Goal: Check status: Check status

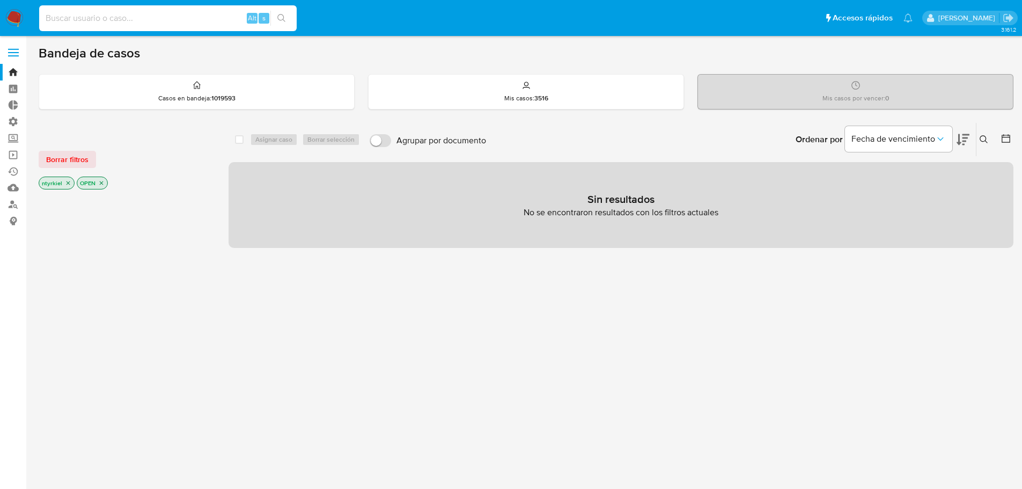
click at [166, 18] on input at bounding box center [167, 18] width 257 height 14
paste input "2397347776"
type input "2397347776"
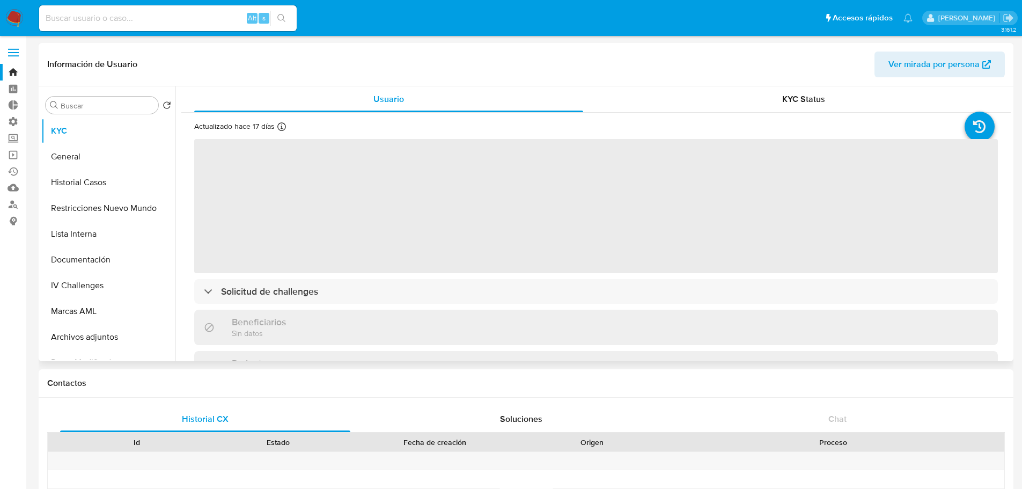
select select "10"
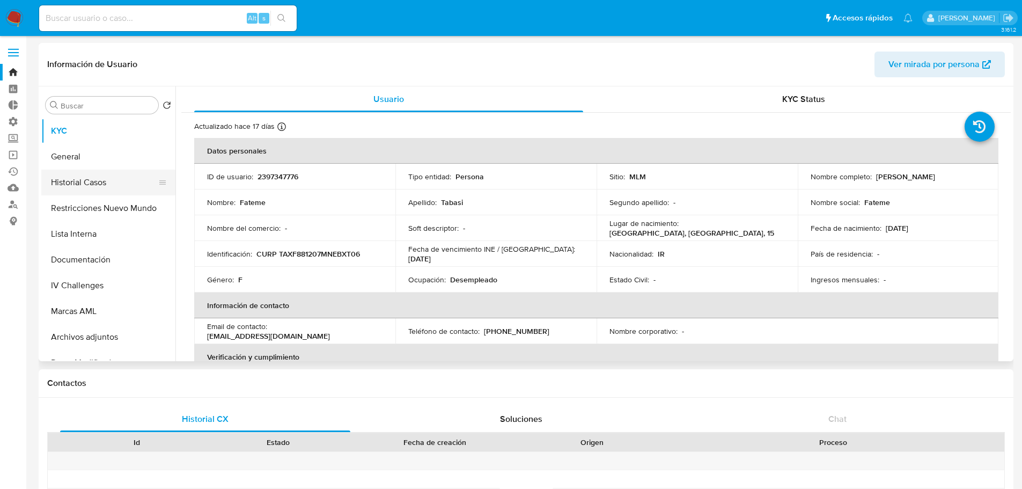
click at [93, 176] on button "Historial Casos" at bounding box center [103, 182] width 125 height 26
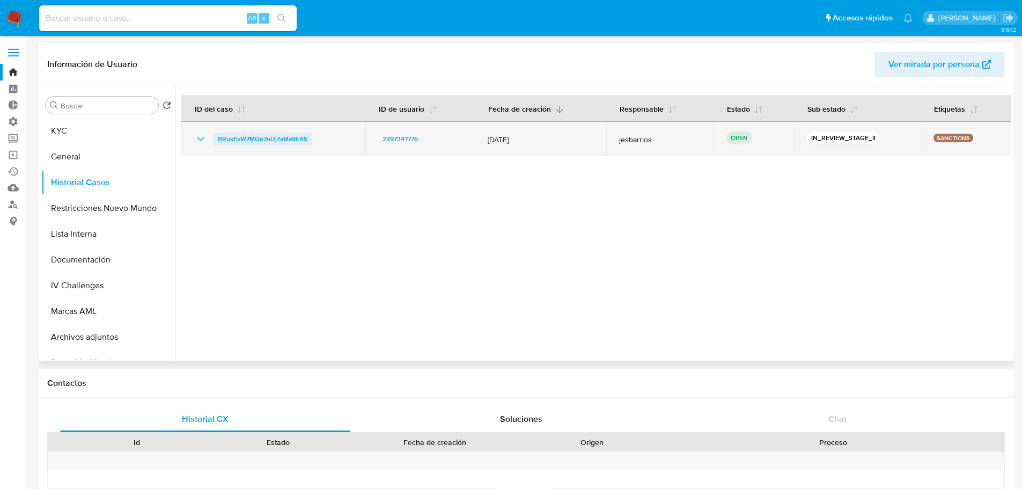
click at [266, 139] on span "BRukEvW7MQn7nUj7aMa9lrA5" at bounding box center [263, 138] width 90 height 13
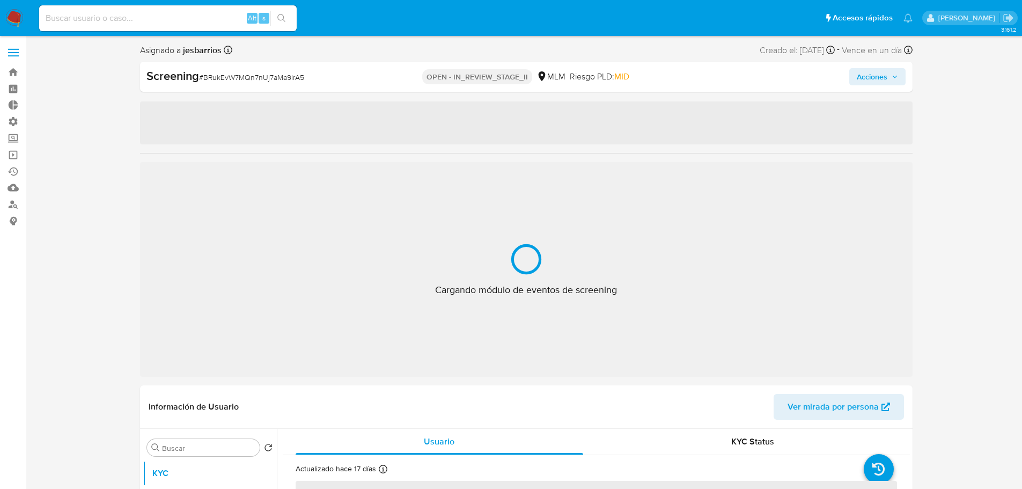
select select "10"
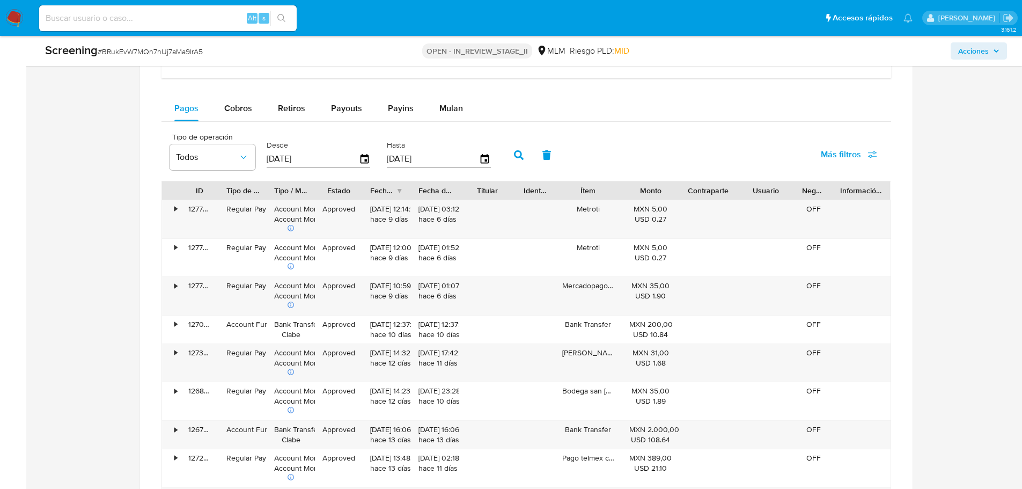
scroll to position [1073, 0]
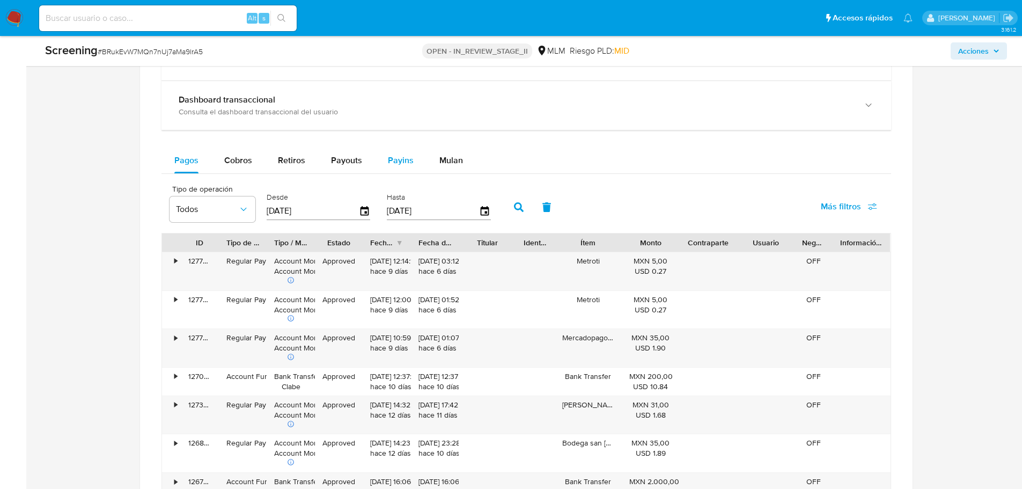
click at [390, 165] on span "Payins" at bounding box center [401, 160] width 26 height 12
select select "10"
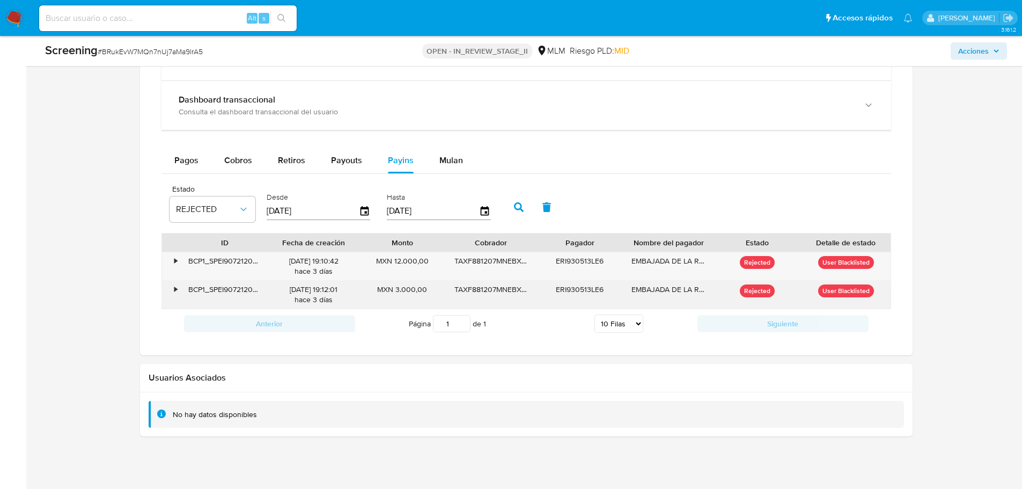
click at [173, 289] on div "•" at bounding box center [171, 294] width 19 height 28
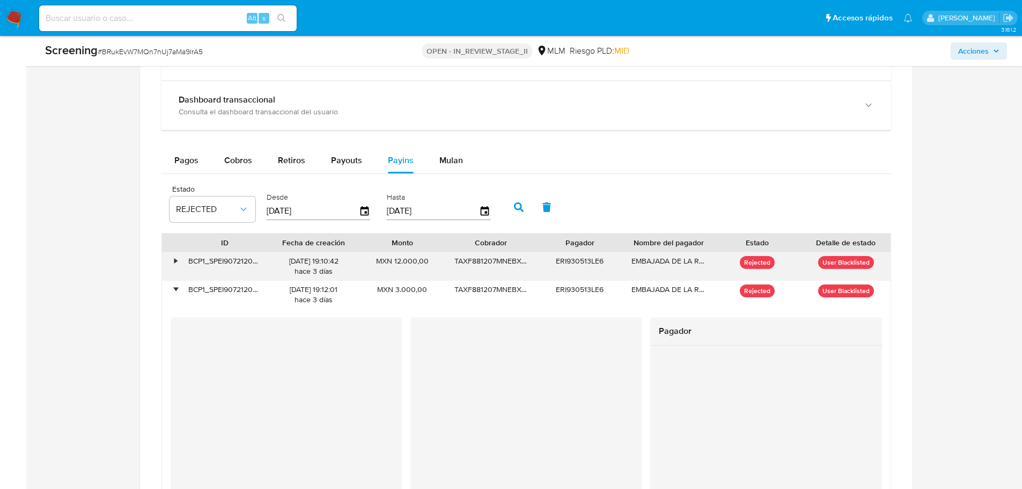
click at [172, 256] on div "•" at bounding box center [171, 266] width 19 height 28
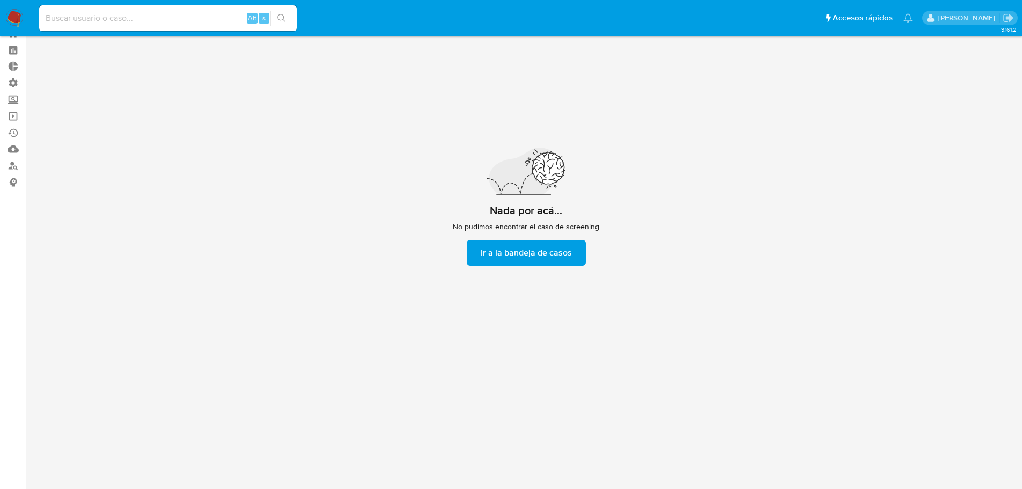
scroll to position [39, 0]
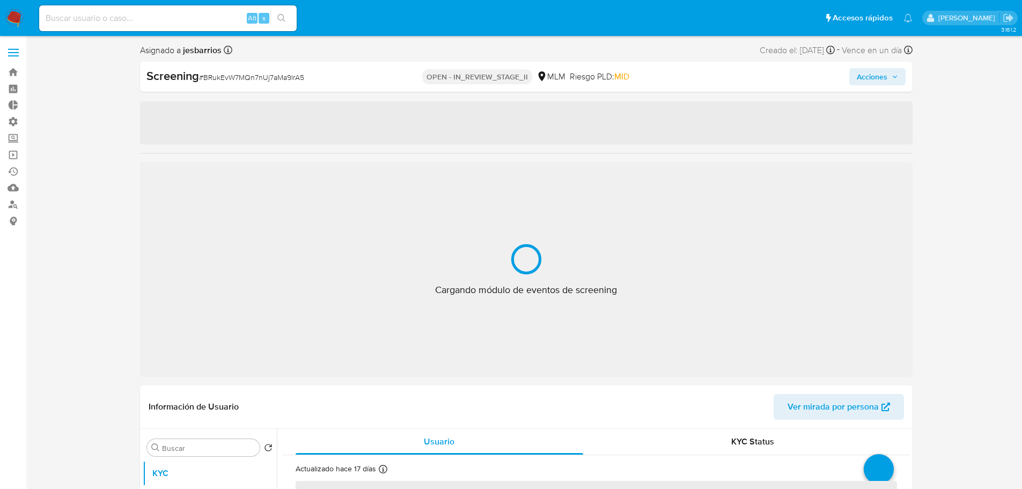
select select "10"
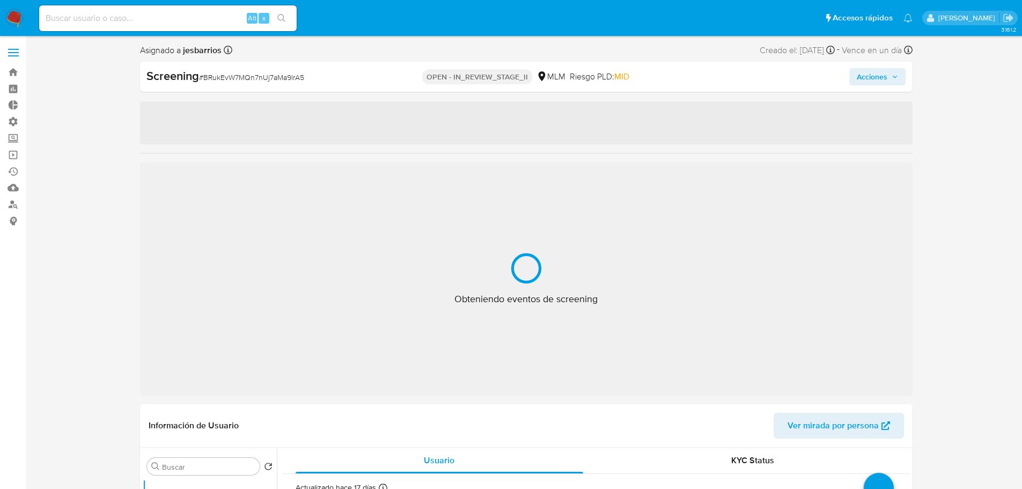
select select "10"
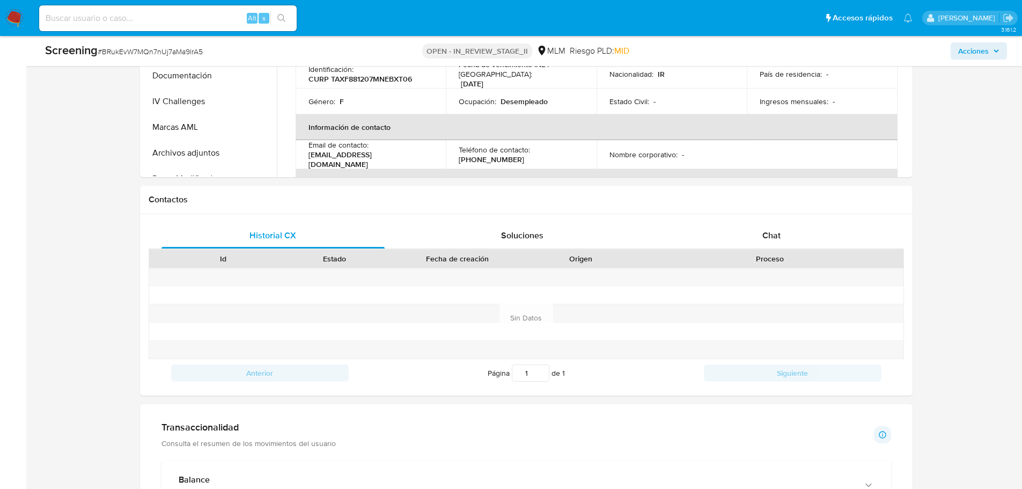
scroll to position [1019, 0]
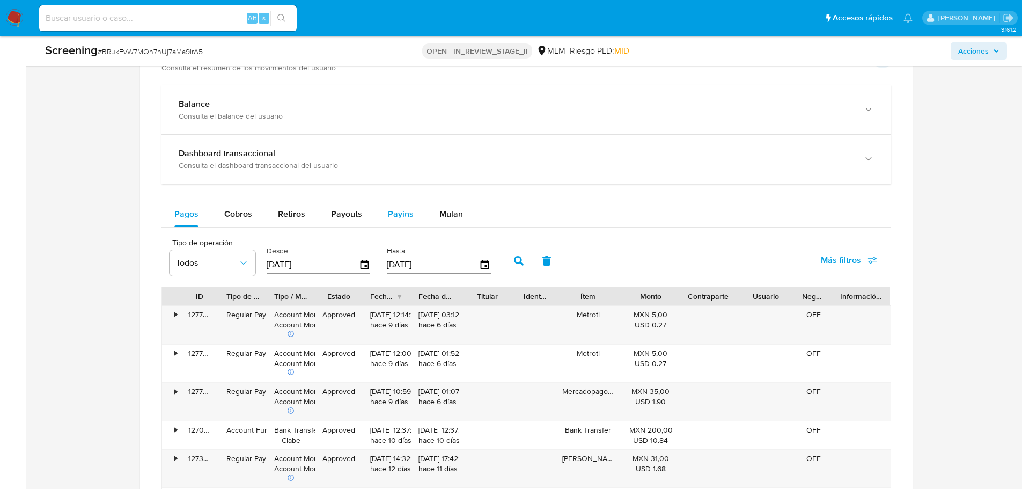
click at [407, 208] on span "Payins" at bounding box center [401, 214] width 26 height 12
select select "10"
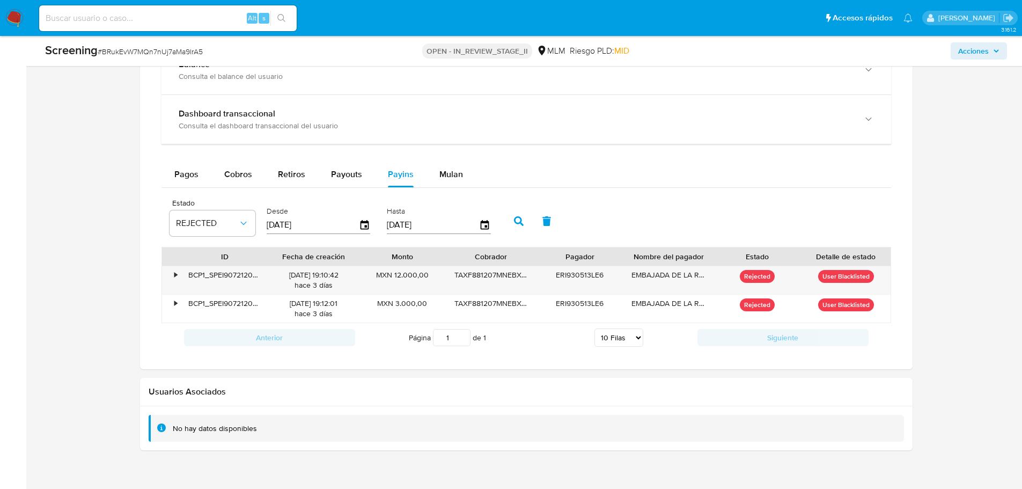
scroll to position [1100, 0]
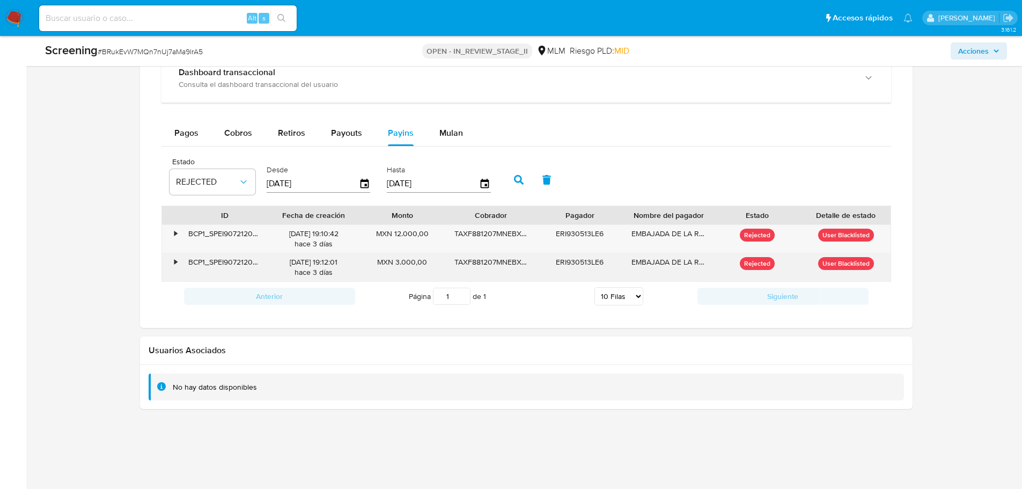
click at [172, 262] on div "•" at bounding box center [171, 267] width 19 height 28
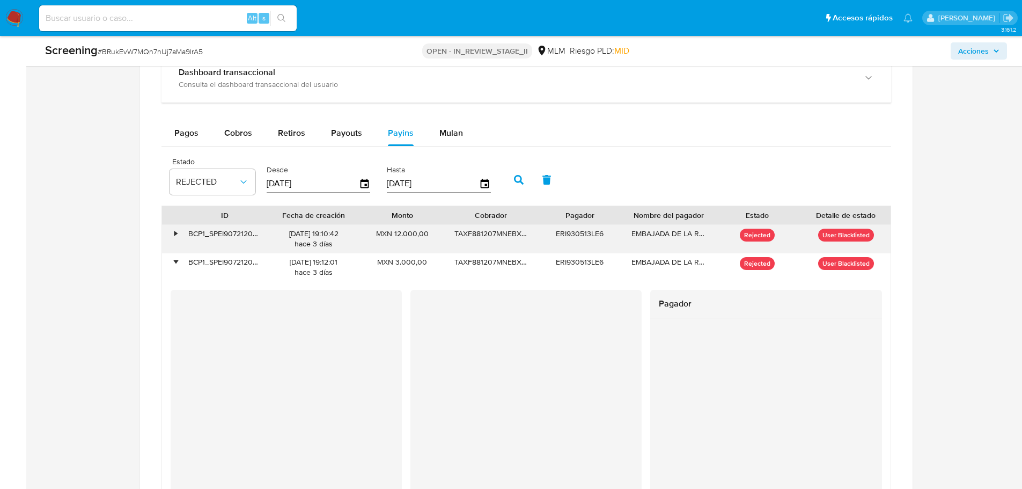
click at [179, 232] on div "•" at bounding box center [171, 239] width 19 height 28
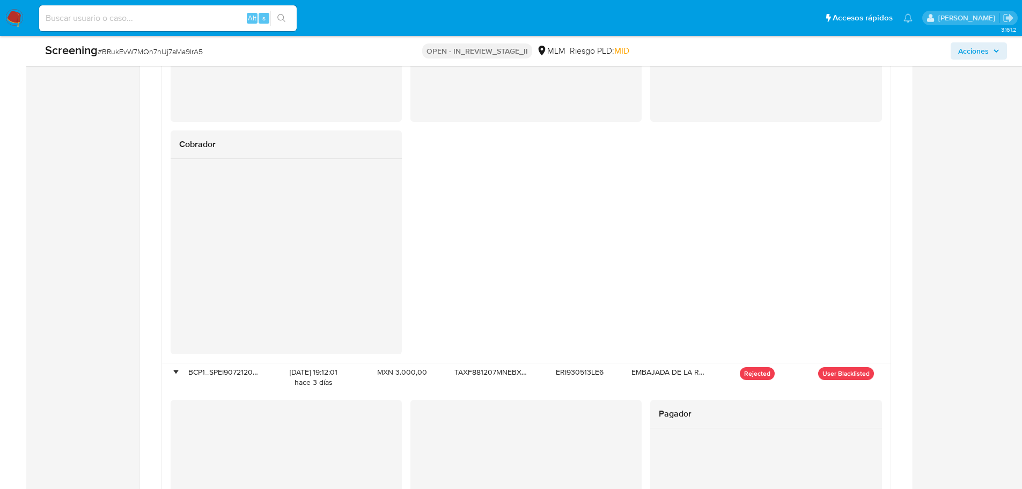
scroll to position [1154, 0]
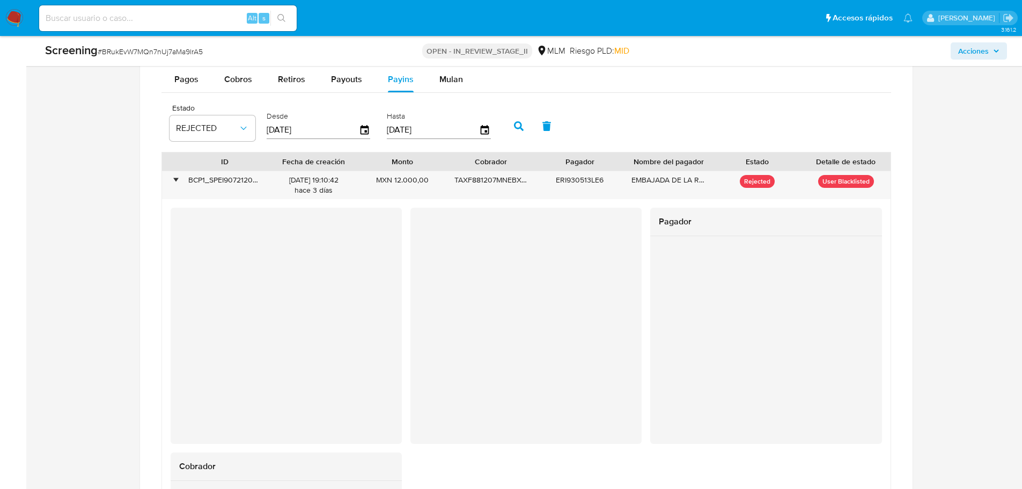
click at [926, 264] on div "Asignado a jesbarrios Asignado el: 06/10/2025 08:58:20 Creado el: 03/10/2025 Cr…" at bounding box center [526, 124] width 974 height 2471
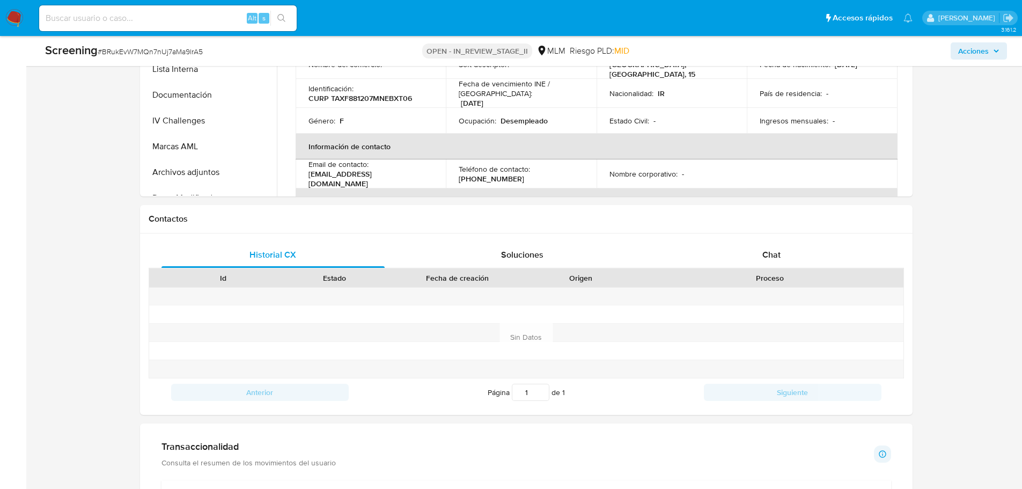
scroll to position [349, 0]
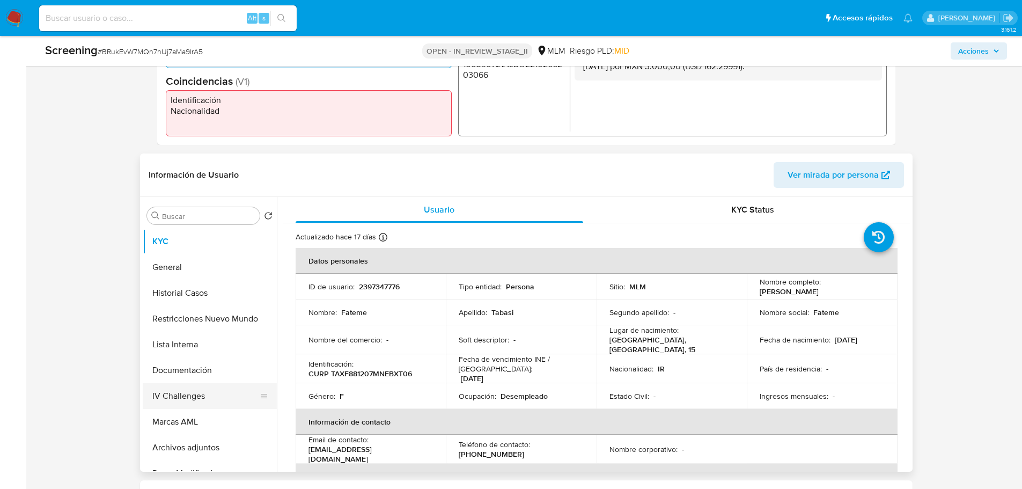
click at [197, 395] on button "IV Challenges" at bounding box center [205, 396] width 125 height 26
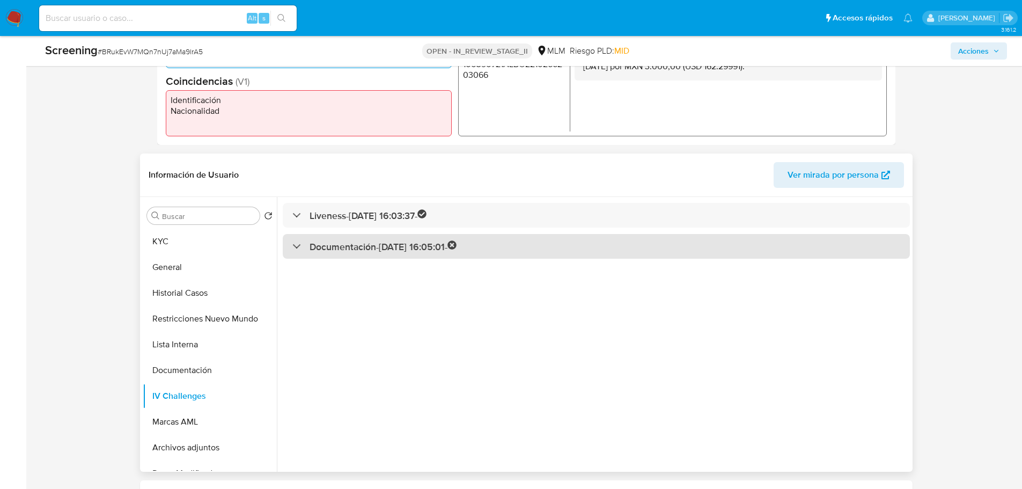
click at [392, 243] on h3 "Documentación - 17/04/2025 16:05:01 -" at bounding box center [382, 246] width 147 height 12
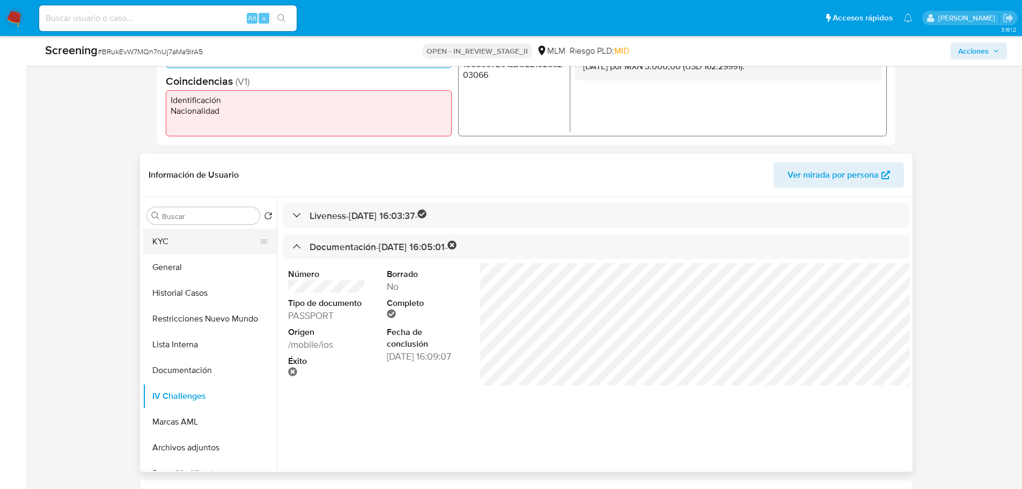
click at [190, 247] on button "KYC" at bounding box center [205, 241] width 125 height 26
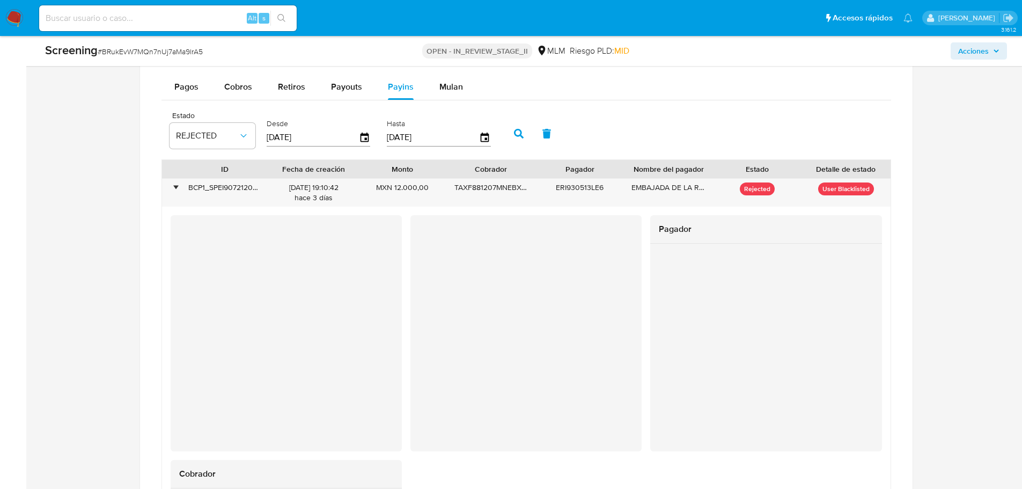
scroll to position [1154, 0]
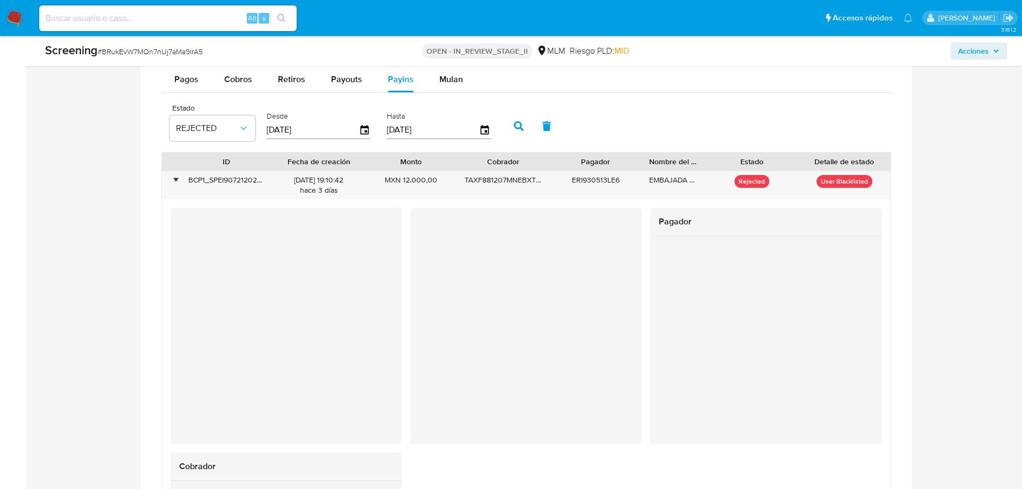
drag, startPoint x: 716, startPoint y: 159, endPoint x: 690, endPoint y: 159, distance: 26.3
click at [690, 159] on div "Nombre del pagador" at bounding box center [673, 161] width 64 height 18
